Goal: Task Accomplishment & Management: Use online tool/utility

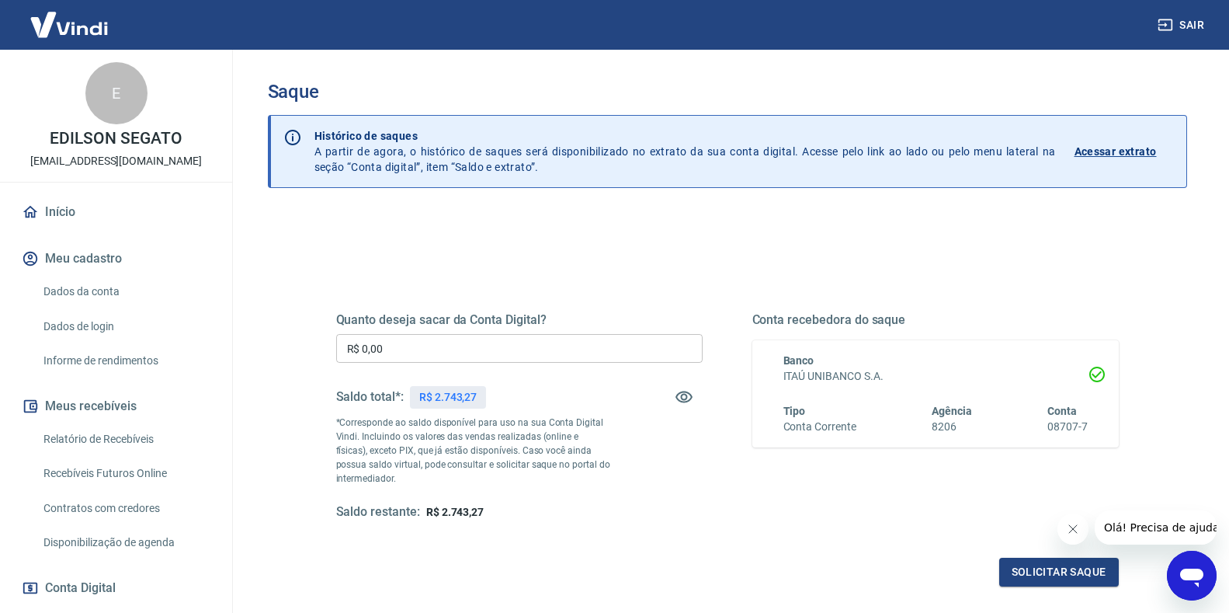
click at [416, 353] on input "R$ 0,00" at bounding box center [519, 348] width 366 height 29
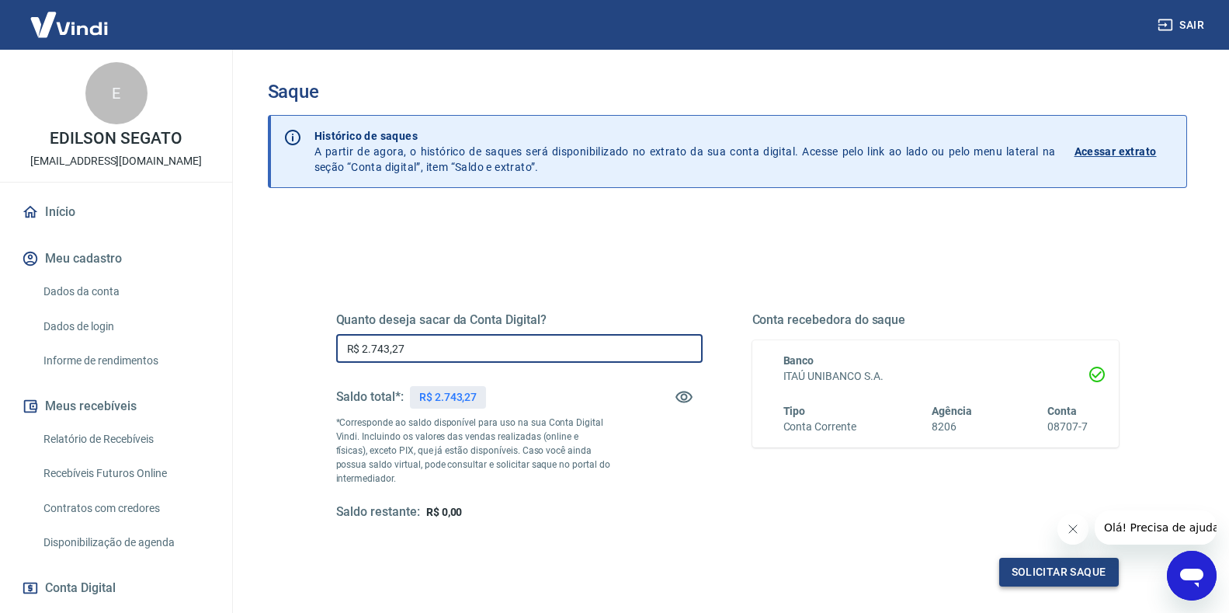
type input "R$ 2.743,27"
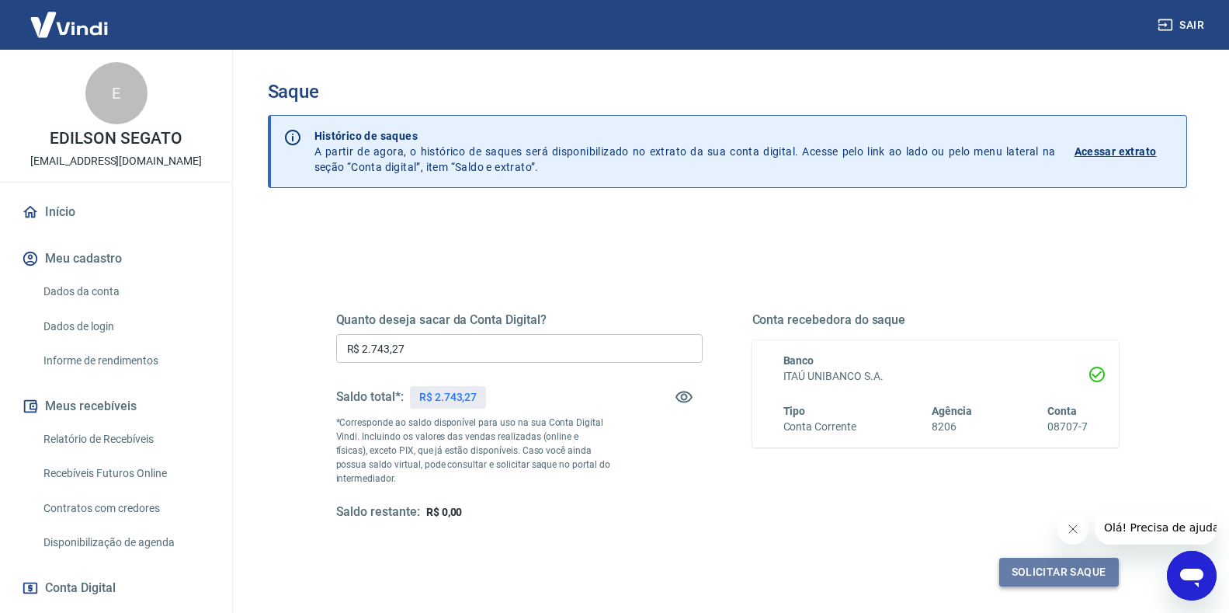
click at [1065, 577] on button "Solicitar saque" at bounding box center [1059, 571] width 120 height 29
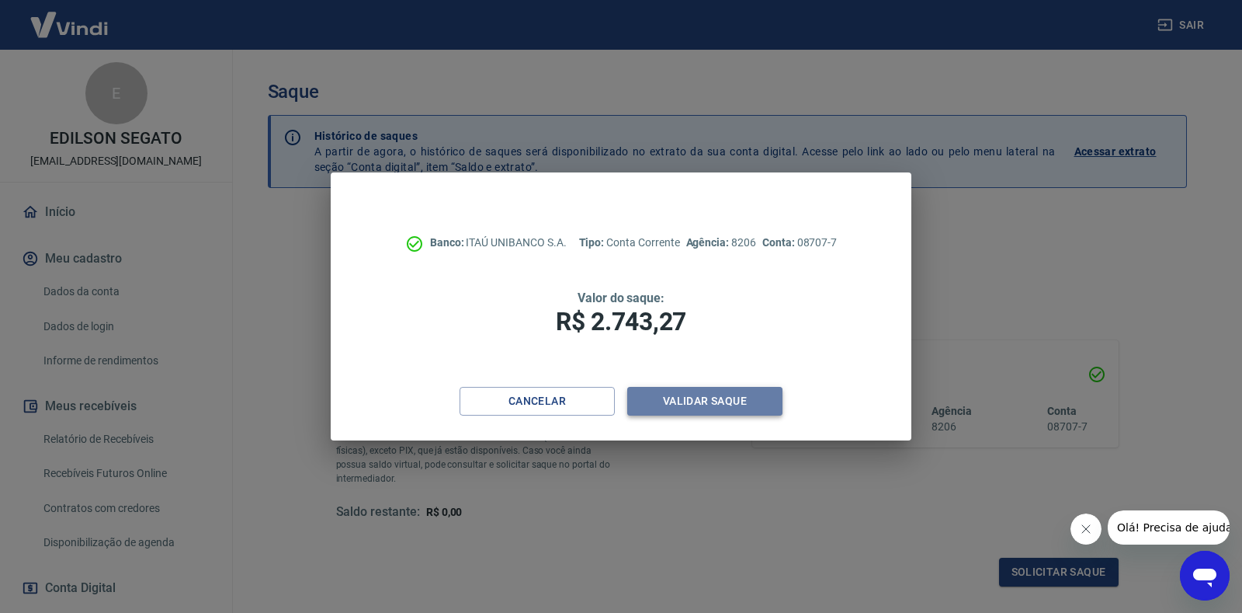
click at [720, 415] on button "Validar saque" at bounding box center [704, 401] width 155 height 29
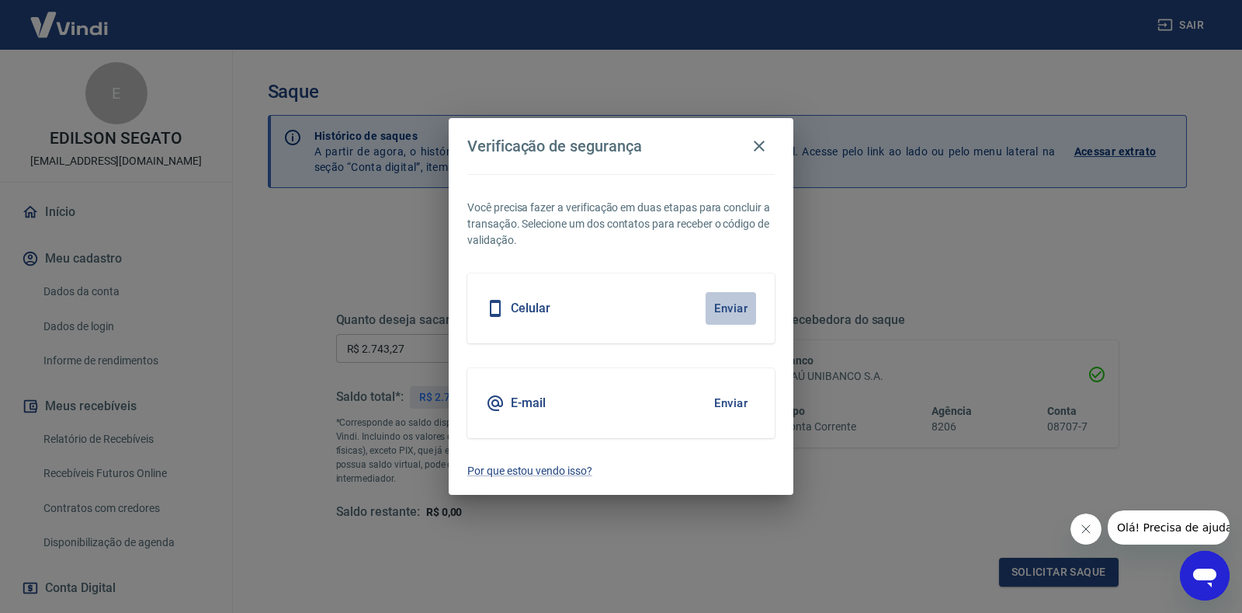
click at [741, 309] on button "Enviar" at bounding box center [731, 308] width 50 height 33
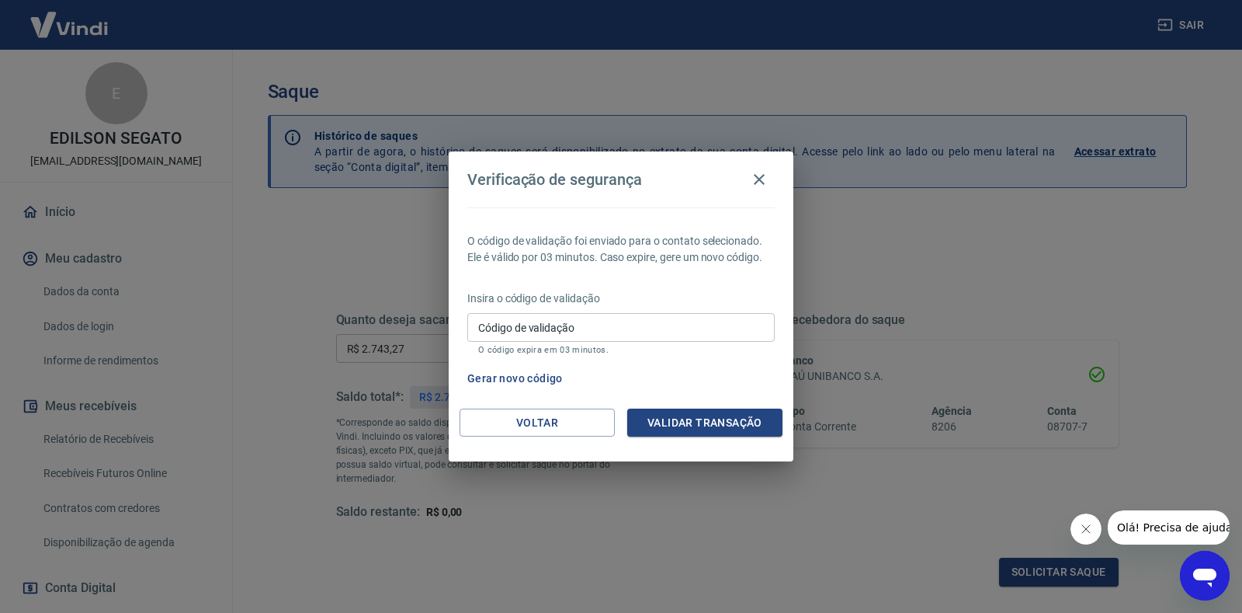
click at [669, 332] on input "Código de validação" at bounding box center [620, 327] width 307 height 29
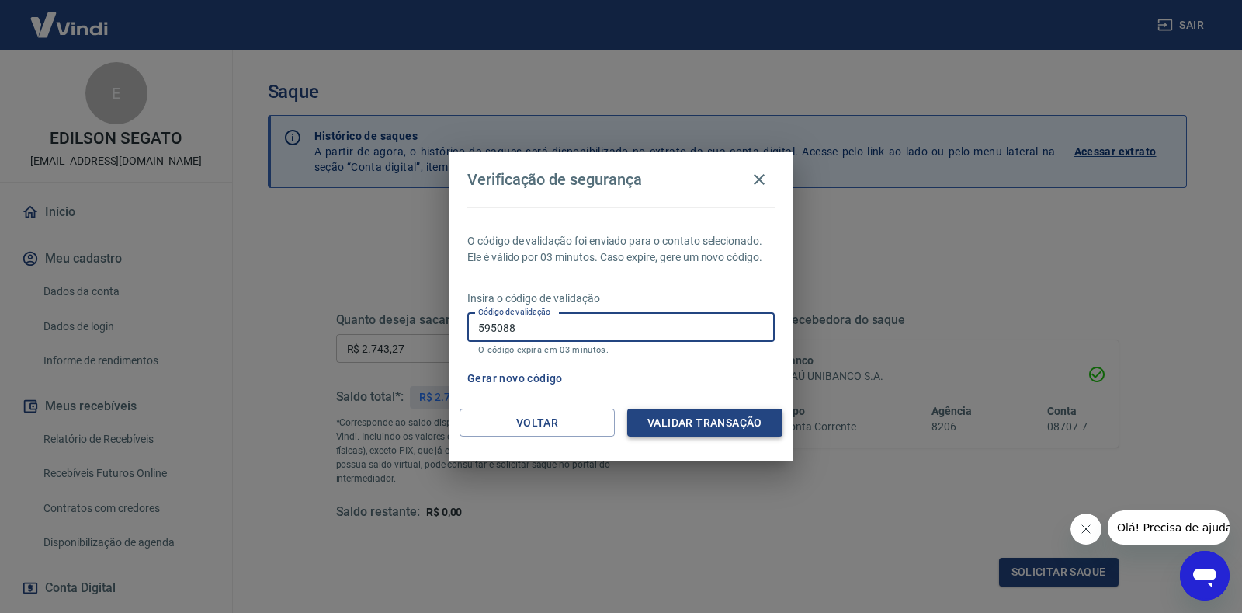
type input "595088"
click at [676, 422] on button "Validar transação" at bounding box center [704, 422] width 155 height 29
